Goal: Communication & Community: Answer question/provide support

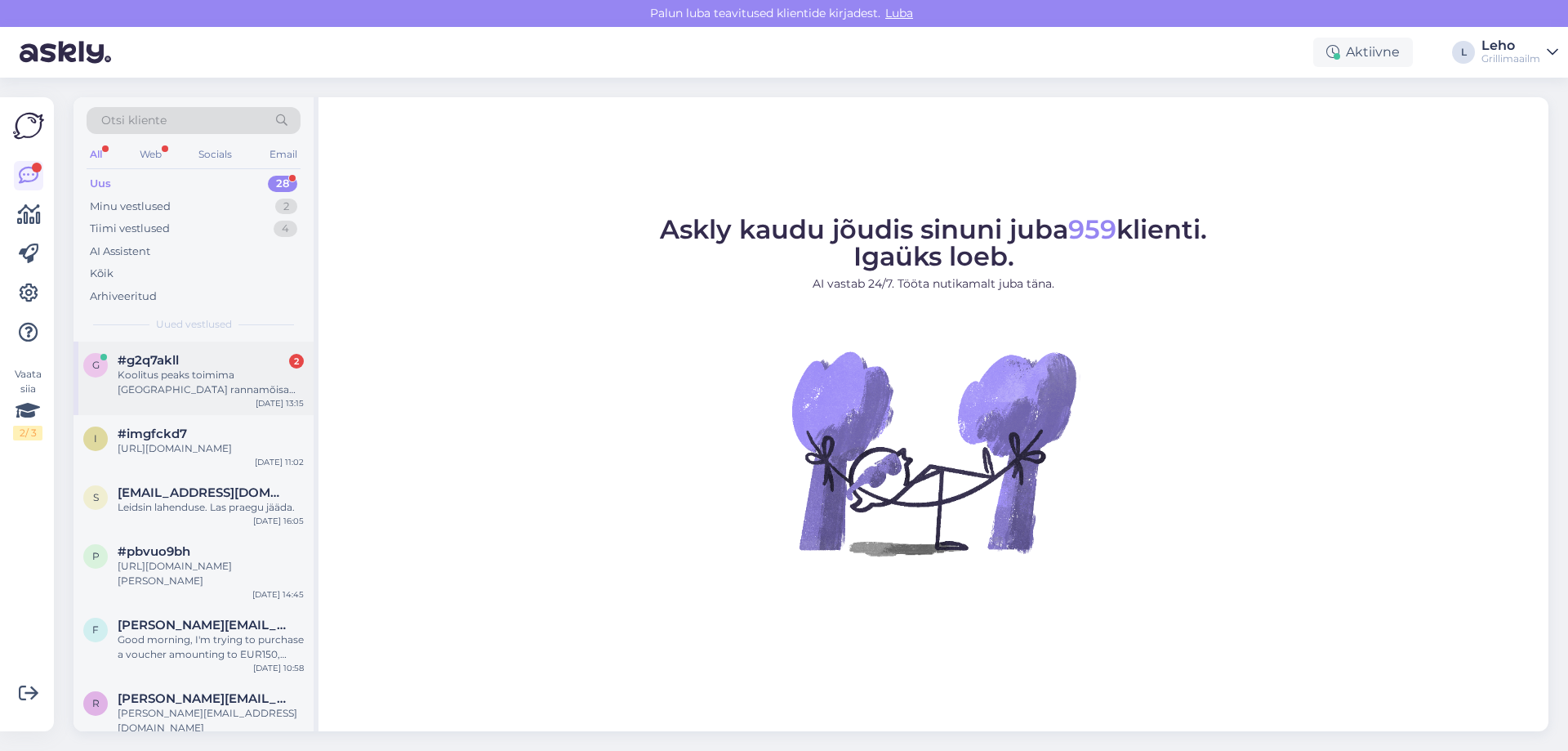
click at [258, 375] on div "Koolitus peaks toimima [GEOGRAPHIC_DATA] rannamõisa [PERSON_NAME]" at bounding box center [210, 382] width 186 height 29
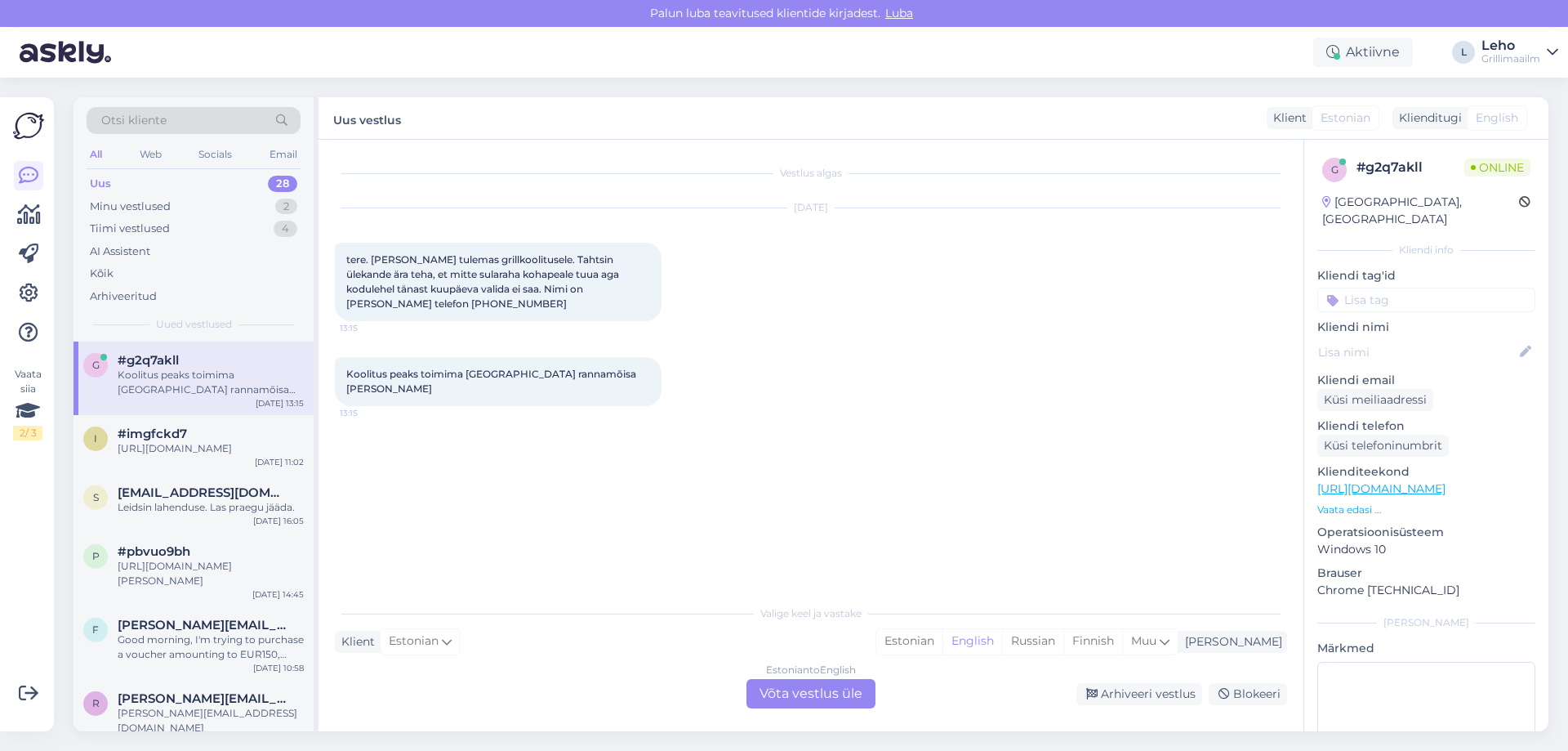
click at [861, 690] on div "Estonian to English Võta vestlus üle" at bounding box center [810, 693] width 129 height 29
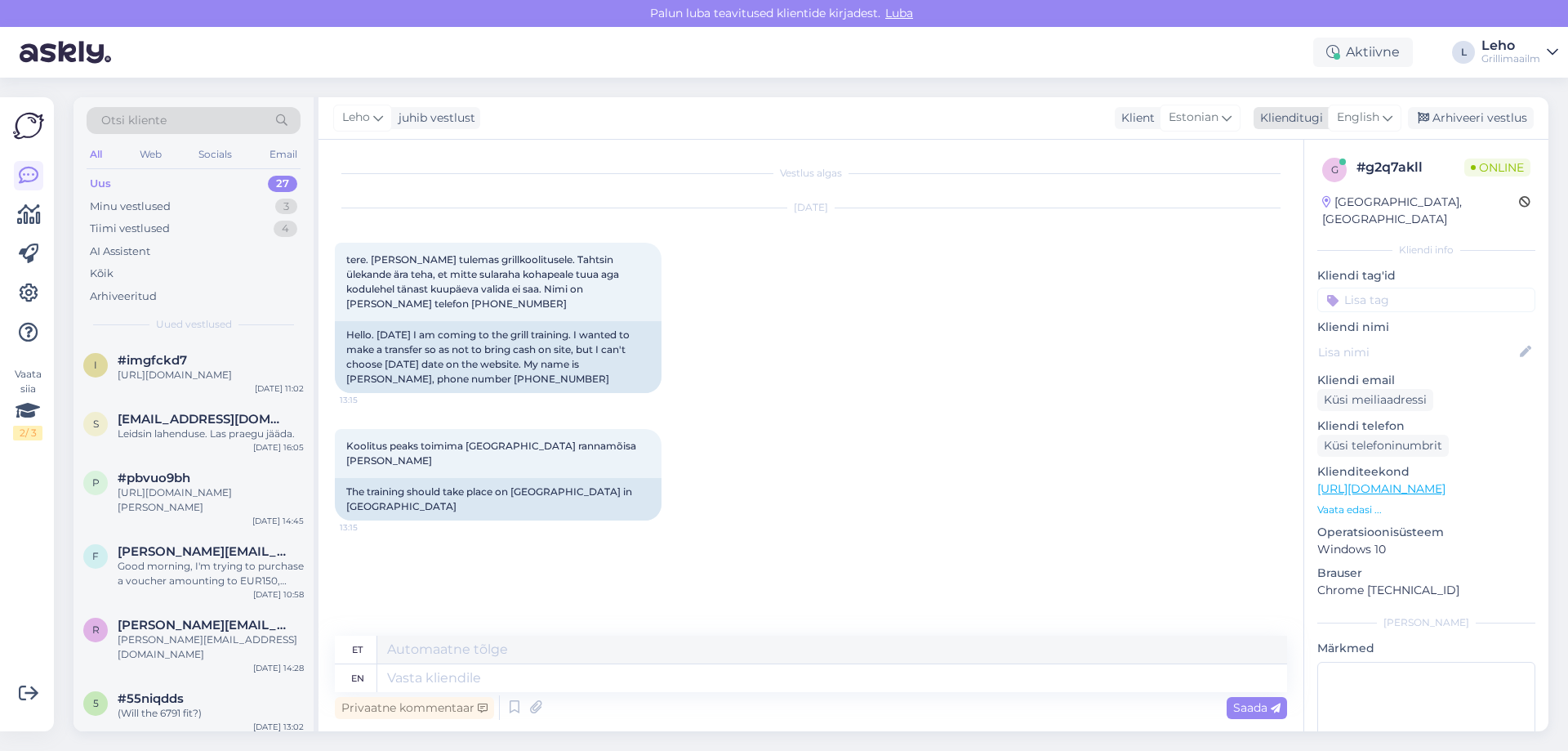
click at [1387, 116] on icon at bounding box center [1387, 117] width 9 height 18
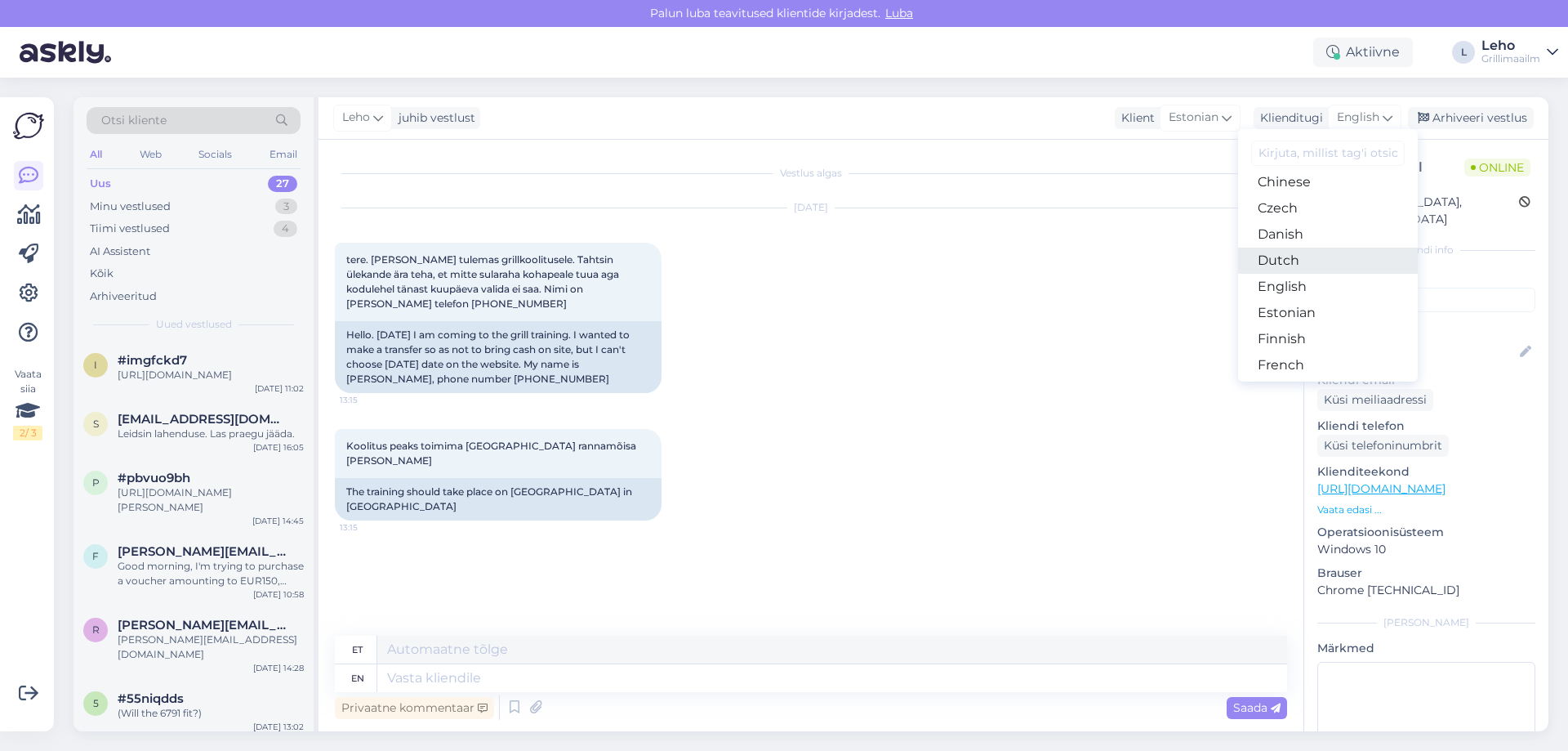
scroll to position [163, 0]
click at [1328, 241] on link "Estonian" at bounding box center [1328, 236] width 180 height 26
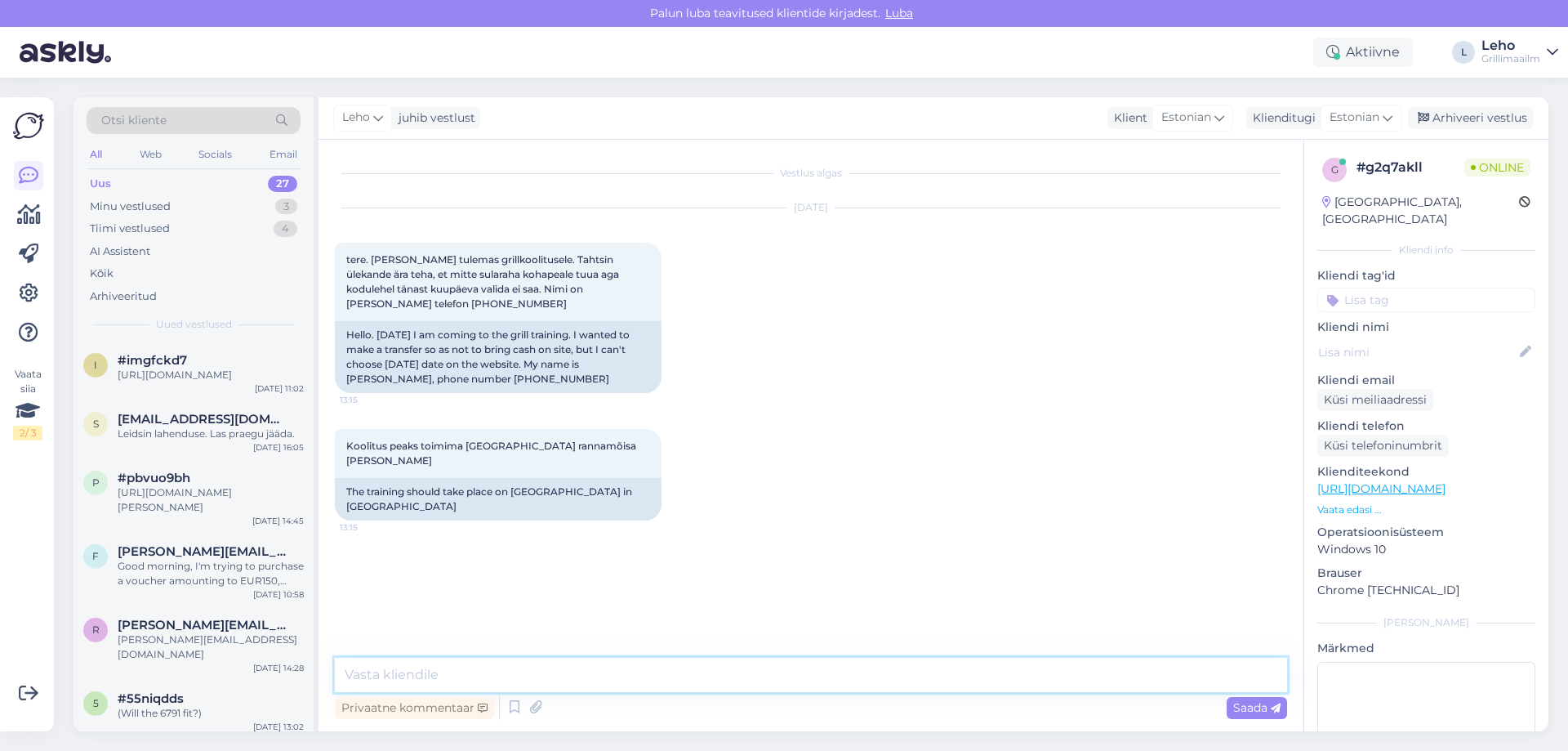
click at [672, 671] on textarea at bounding box center [811, 675] width 952 height 34
type textarea "[PERSON_NAME], saab ka kaardiga maksta."
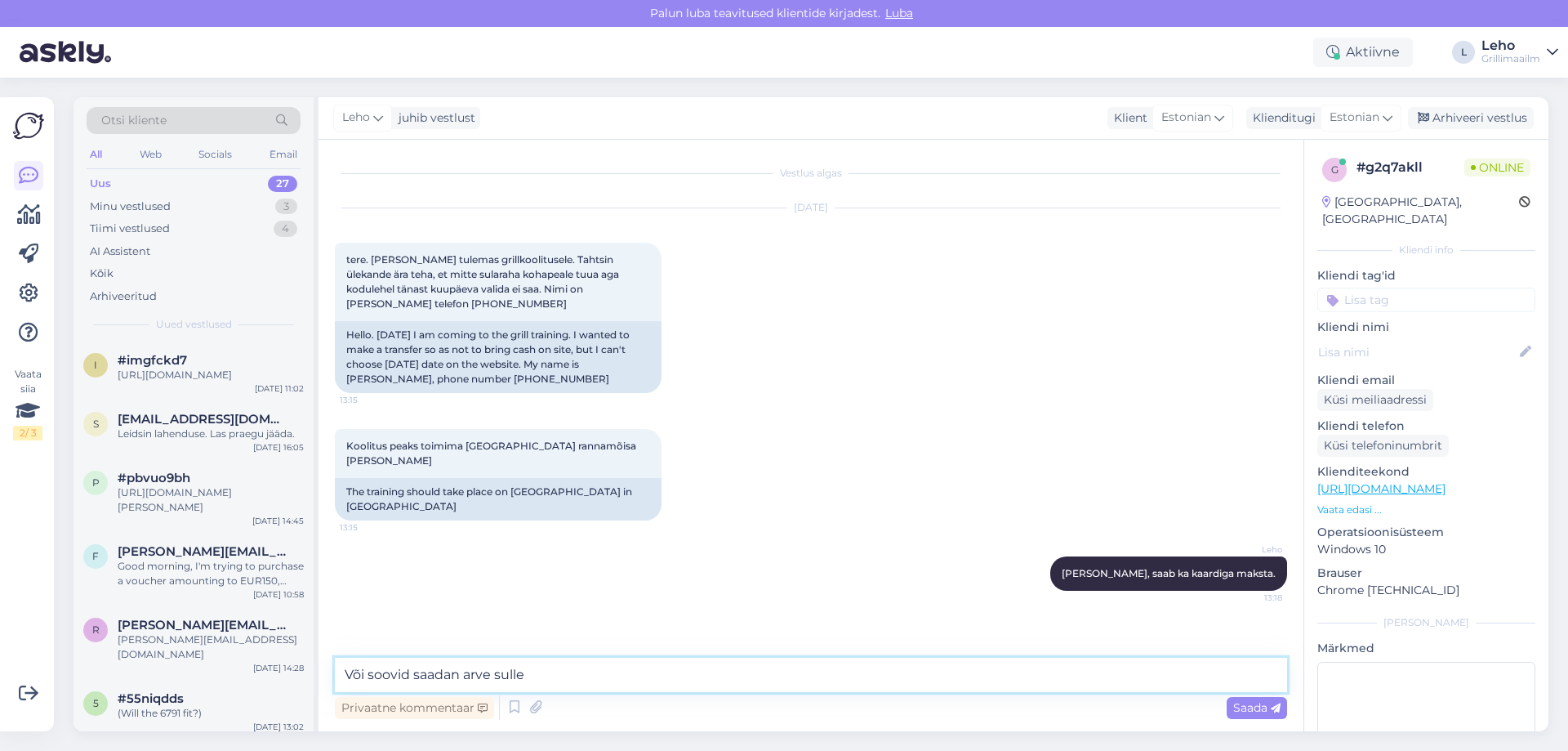
type textarea "Või soovid saadan arve sulle."
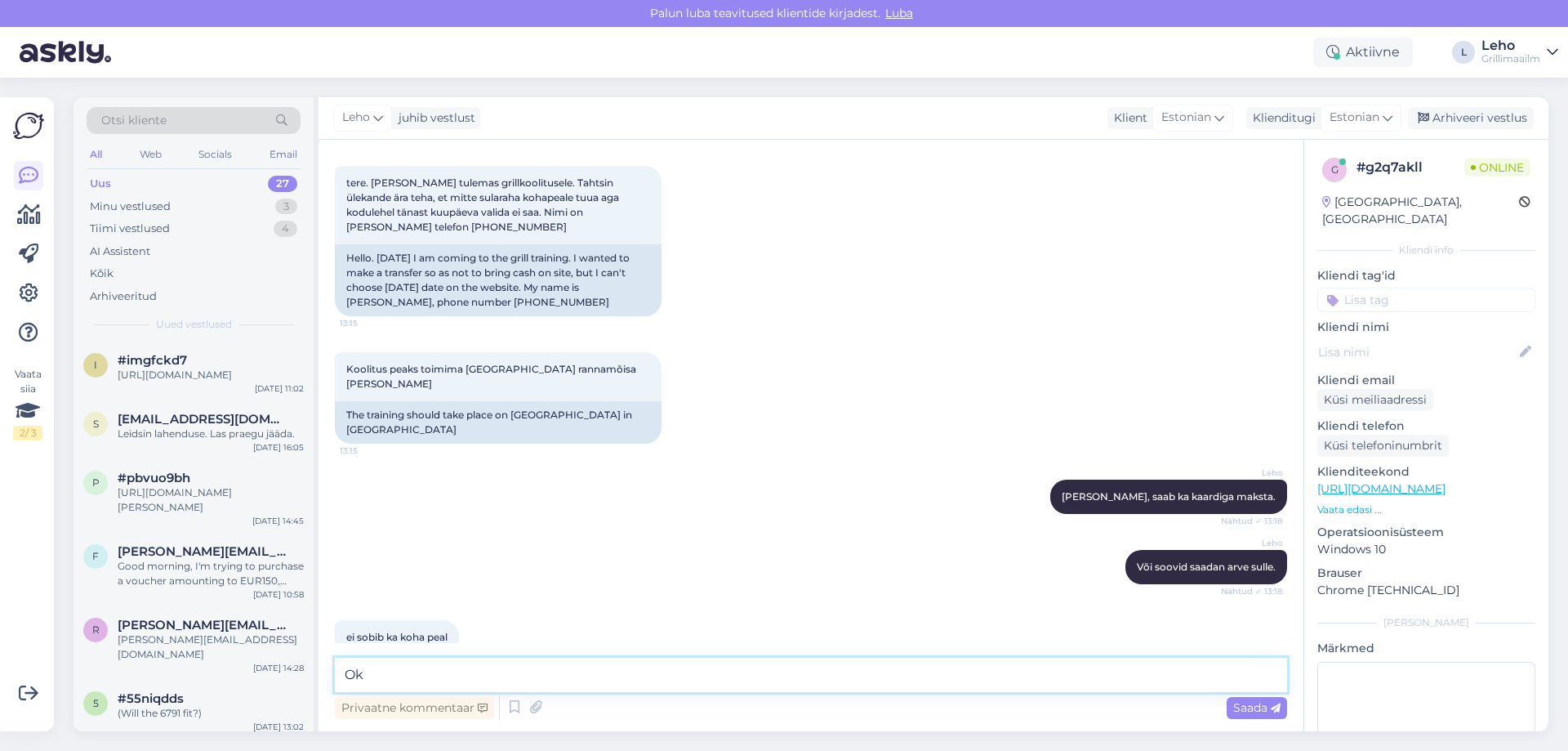
scroll to position [147, 0]
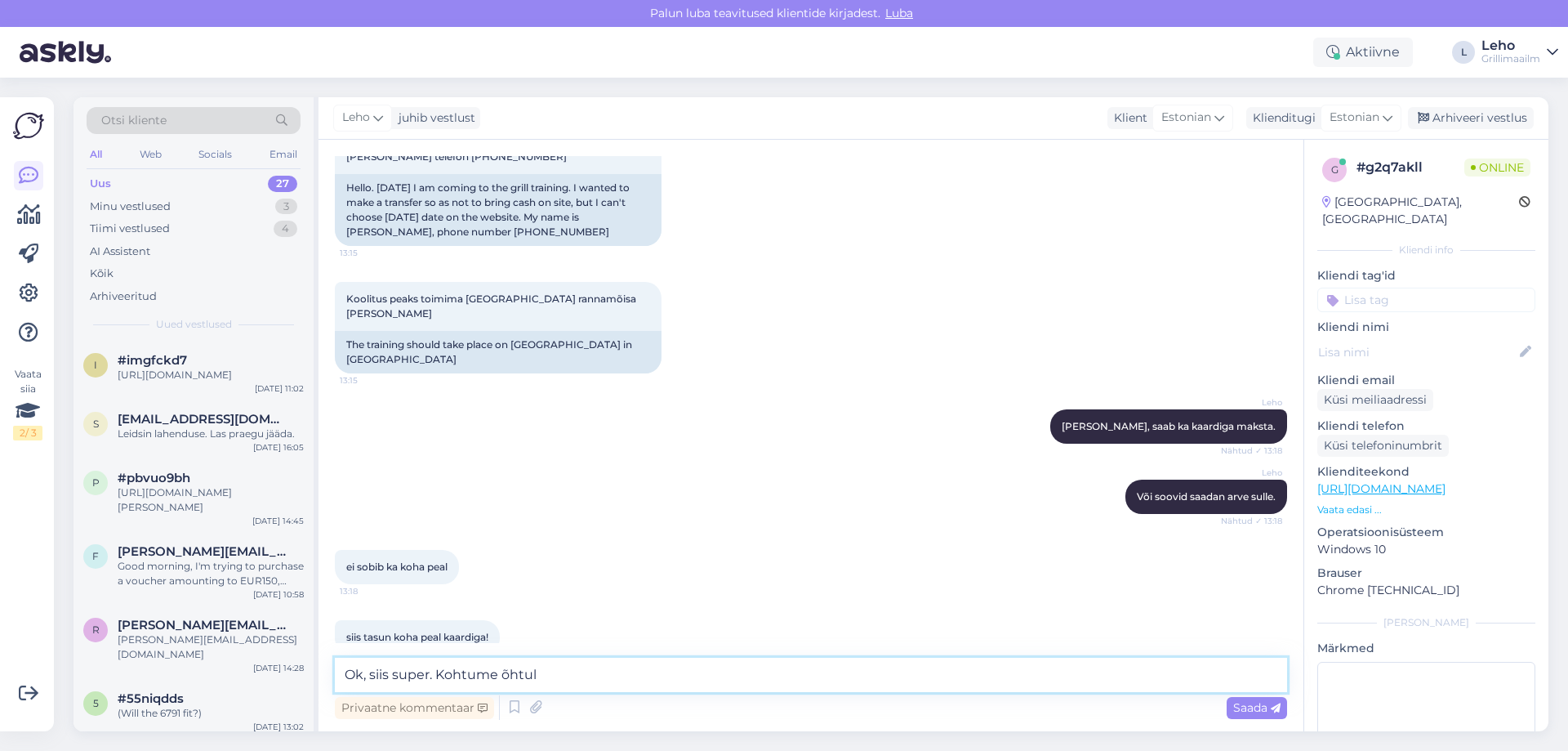
type textarea "Ok, siis super. Kohtume õhtul."
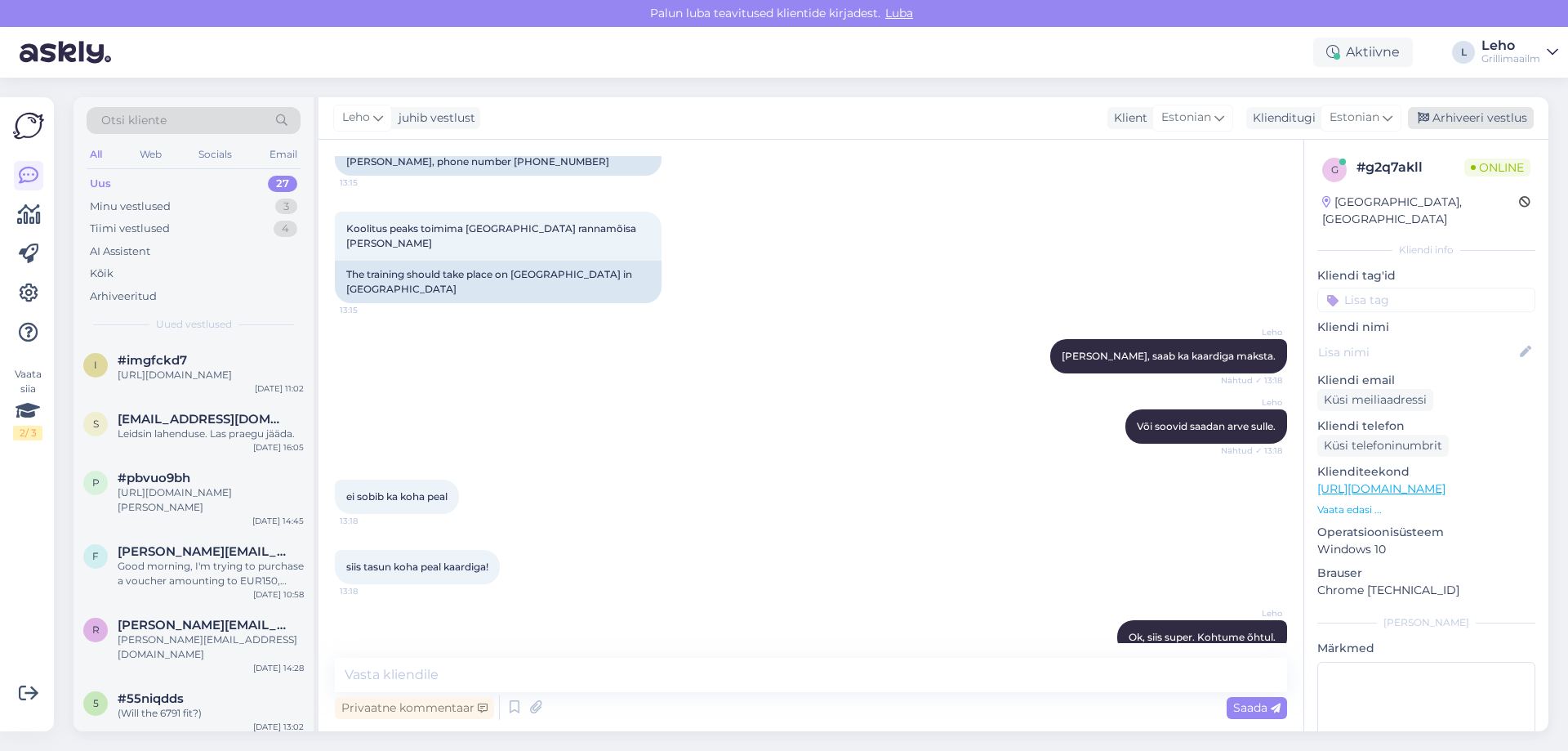
click at [1505, 110] on div "Arhiveeri vestlus" at bounding box center [1470, 117] width 125 height 22
